Goal: Task Accomplishment & Management: Use online tool/utility

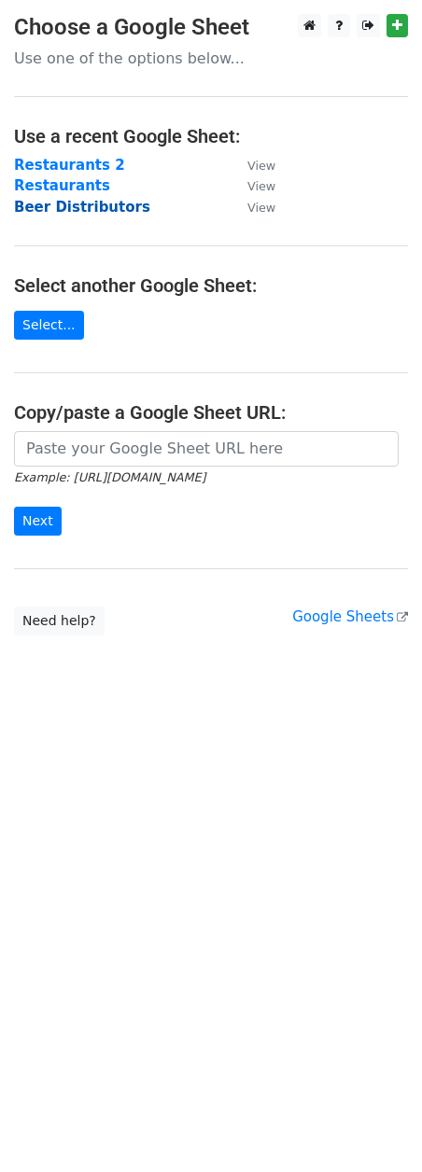
click at [69, 207] on strong "Beer Distributors" at bounding box center [82, 207] width 136 height 17
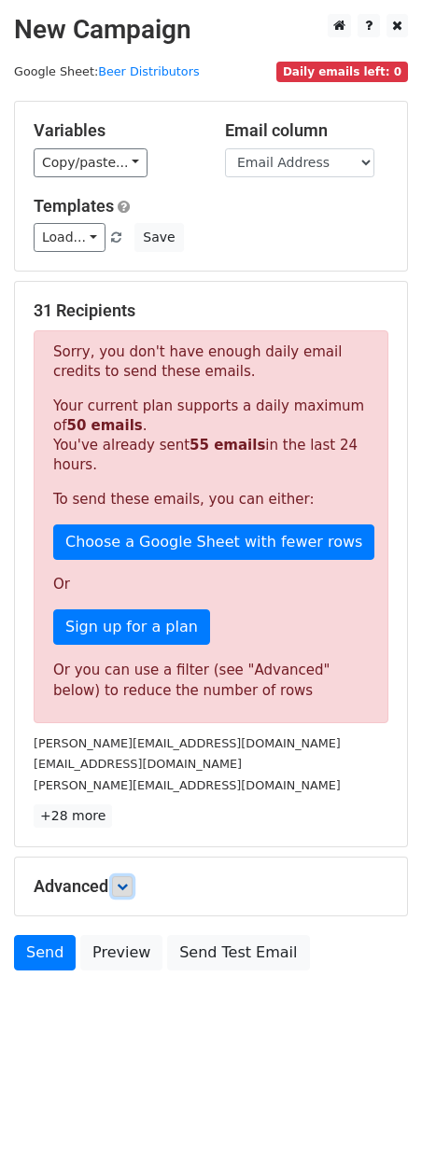
click at [132, 876] on link at bounding box center [122, 886] width 21 height 21
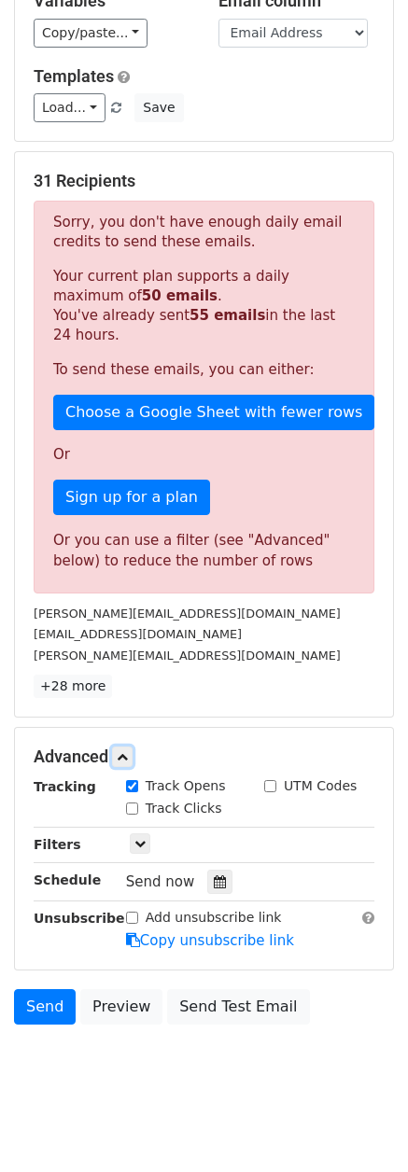
scroll to position [140, 0]
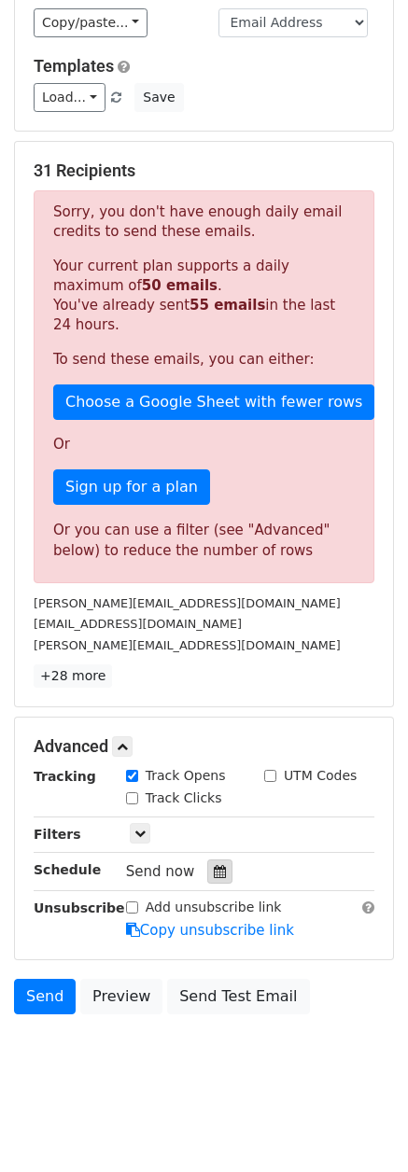
click at [214, 874] on icon at bounding box center [220, 871] width 12 height 13
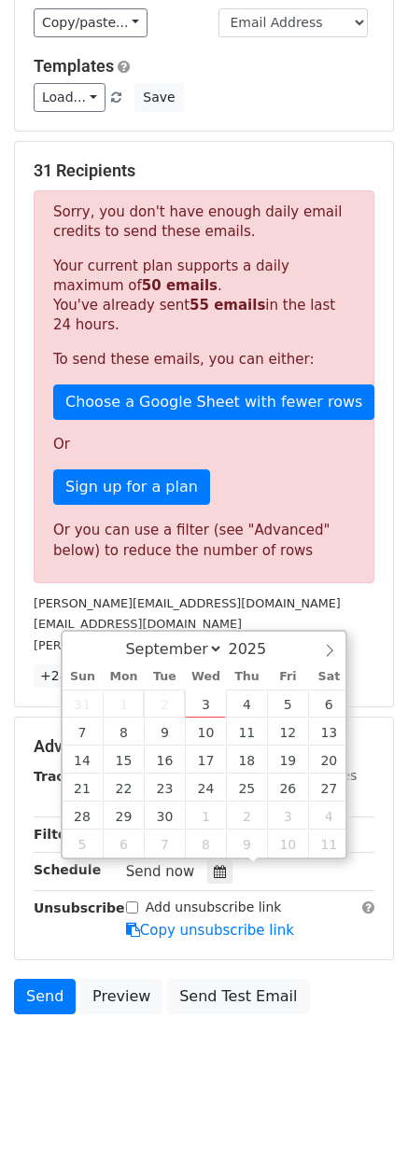
click at [302, 888] on div "Tracking Track Opens UTM Codes Track Clicks Filters Only include spreadsheet ro…" at bounding box center [204, 853] width 341 height 174
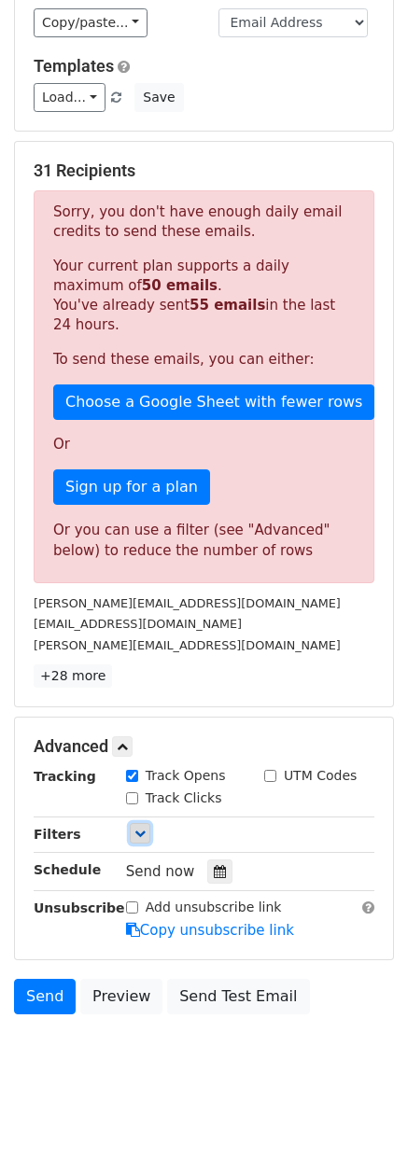
click at [143, 843] on link at bounding box center [140, 833] width 21 height 21
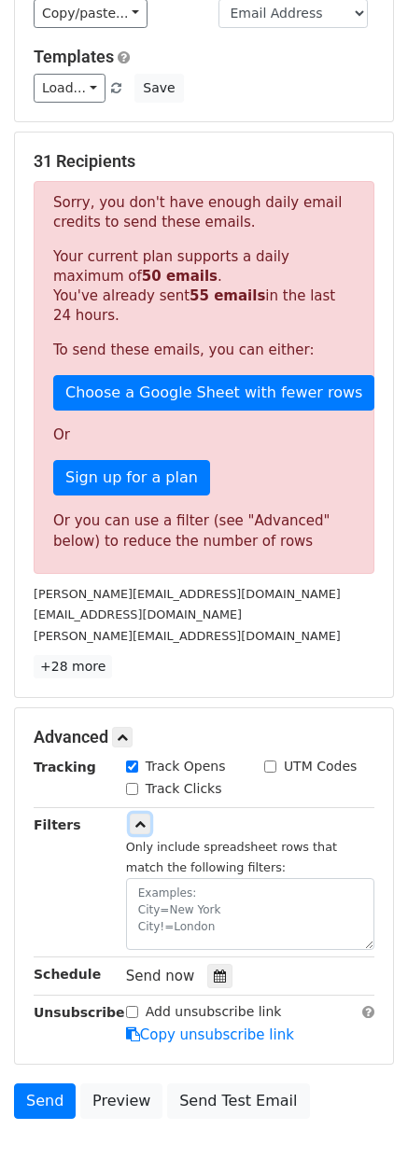
scroll to position [0, 0]
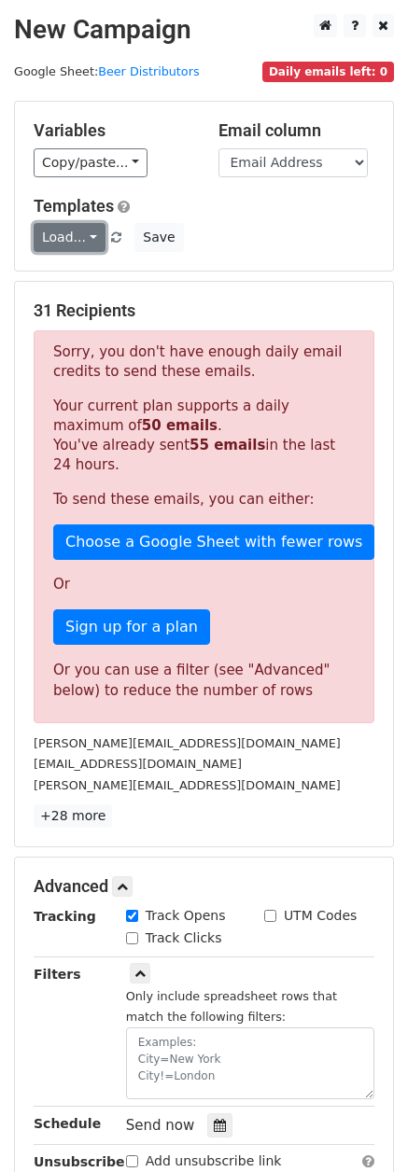
click at [83, 231] on link "Load..." at bounding box center [70, 237] width 72 height 29
click at [230, 223] on div "Load... No templates saved Save" at bounding box center [204, 237] width 369 height 29
click at [353, 70] on span "Daily emails left: 0" at bounding box center [328, 72] width 132 height 21
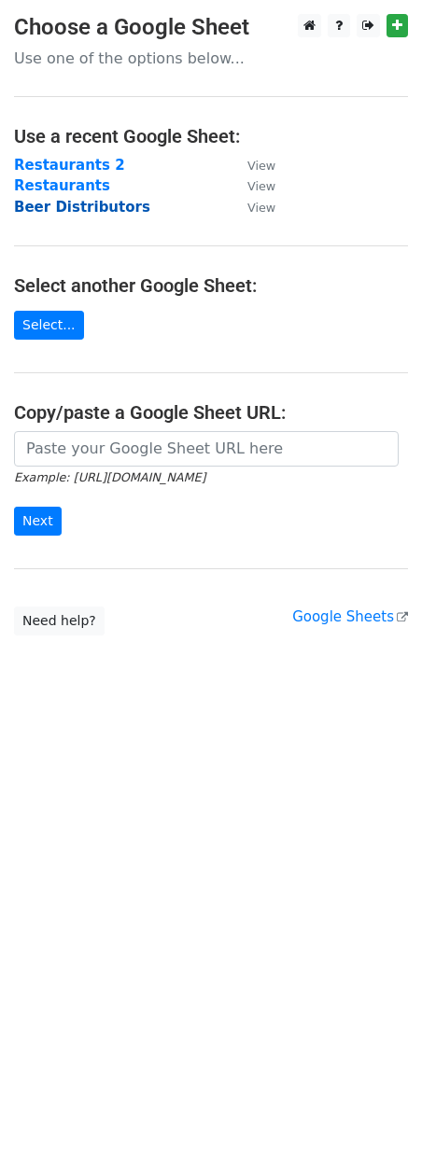
click at [63, 212] on strong "Beer Distributors" at bounding box center [82, 207] width 136 height 17
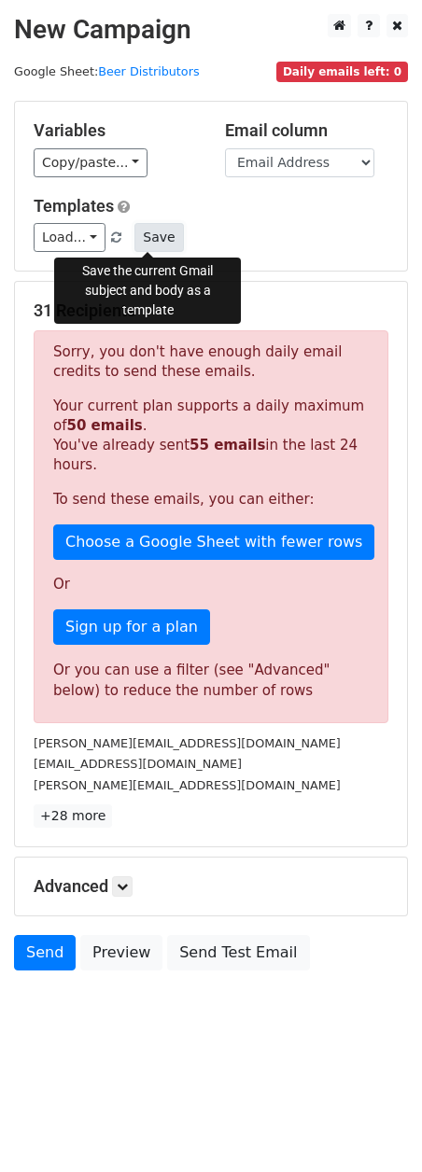
click at [137, 242] on button "Save" at bounding box center [158, 237] width 49 height 29
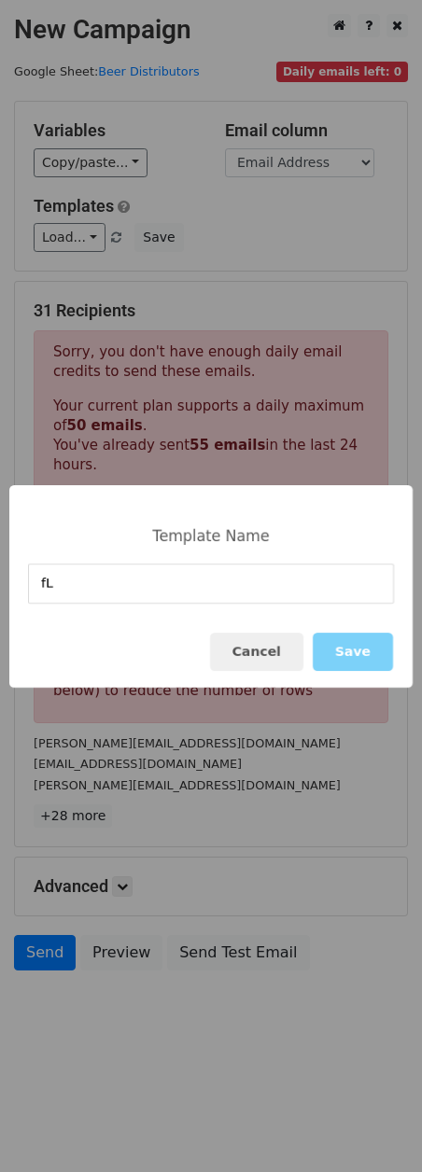
type input "f"
type input "New Beer Release"
click at [359, 646] on button "Save" at bounding box center [353, 652] width 80 height 38
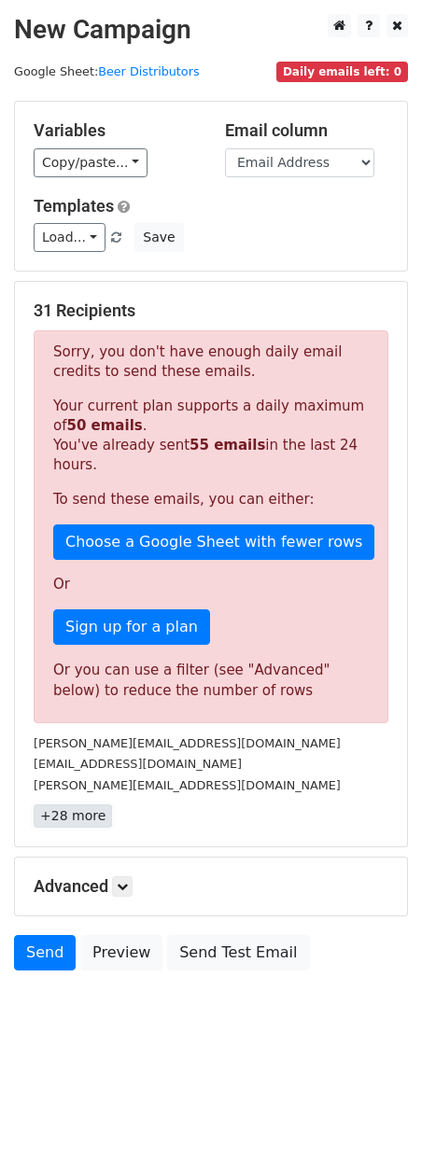
click at [77, 804] on link "+28 more" at bounding box center [73, 815] width 78 height 23
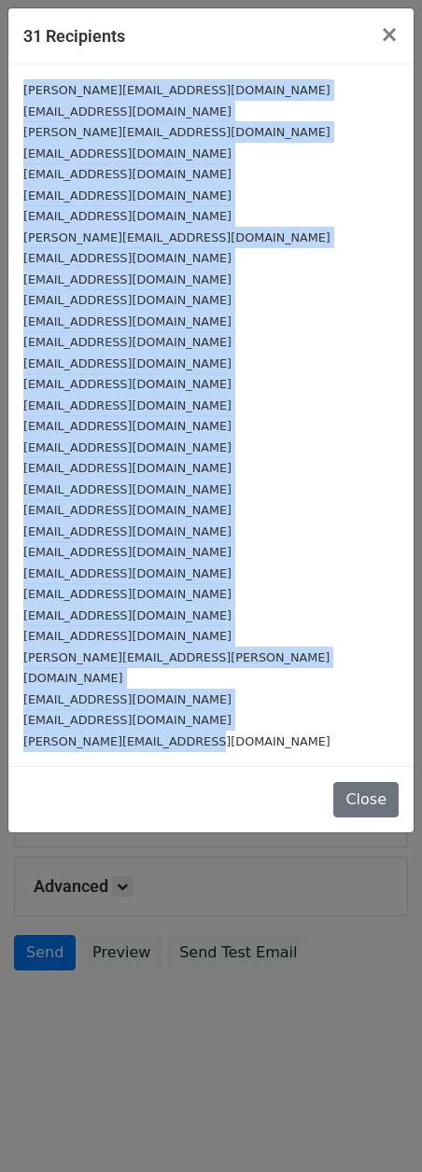
drag, startPoint x: 21, startPoint y: 86, endPoint x: 190, endPoint y: 725, distance: 661.2
click at [190, 725] on div "[PERSON_NAME][EMAIL_ADDRESS][DOMAIN_NAME] [EMAIL_ADDRESS][DOMAIN_NAME] [PERSON_…" at bounding box center [210, 415] width 405 height 702
copy div "[PERSON_NAME][EMAIL_ADDRESS][DOMAIN_NAME] [EMAIL_ADDRESS][DOMAIN_NAME] [PERSON_…"
click at [38, 91] on small "[PERSON_NAME][EMAIL_ADDRESS][DOMAIN_NAME]" at bounding box center [176, 90] width 307 height 14
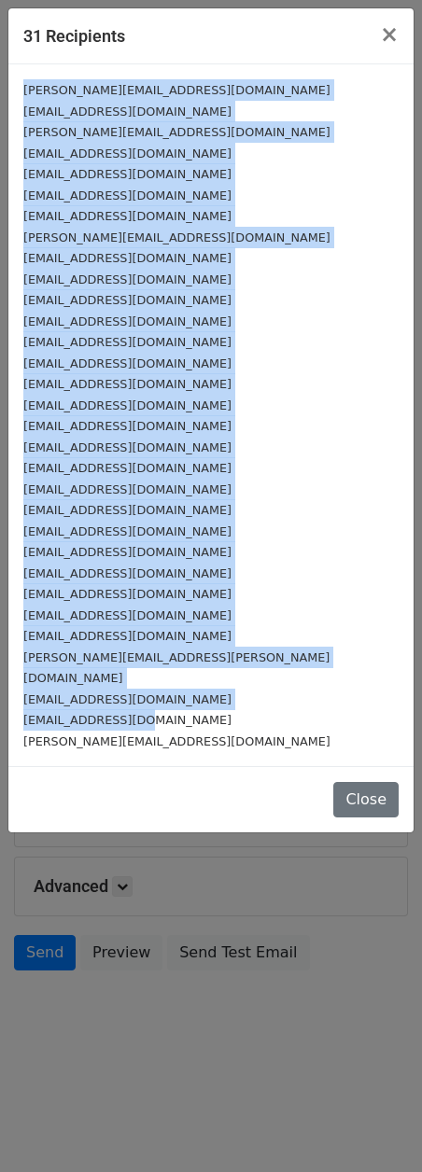
drag, startPoint x: 21, startPoint y: 89, endPoint x: 166, endPoint y: 702, distance: 630.0
click at [166, 702] on div "[PERSON_NAME][EMAIL_ADDRESS][DOMAIN_NAME] [EMAIL_ADDRESS][DOMAIN_NAME] [PERSON_…" at bounding box center [210, 415] width 405 height 702
copy div "[PERSON_NAME][EMAIL_ADDRESS][DOMAIN_NAME] [EMAIL_ADDRESS][DOMAIN_NAME] [PERSON_…"
click at [399, 38] on button "×" at bounding box center [389, 34] width 49 height 52
